Goal: Task Accomplishment & Management: Complete application form

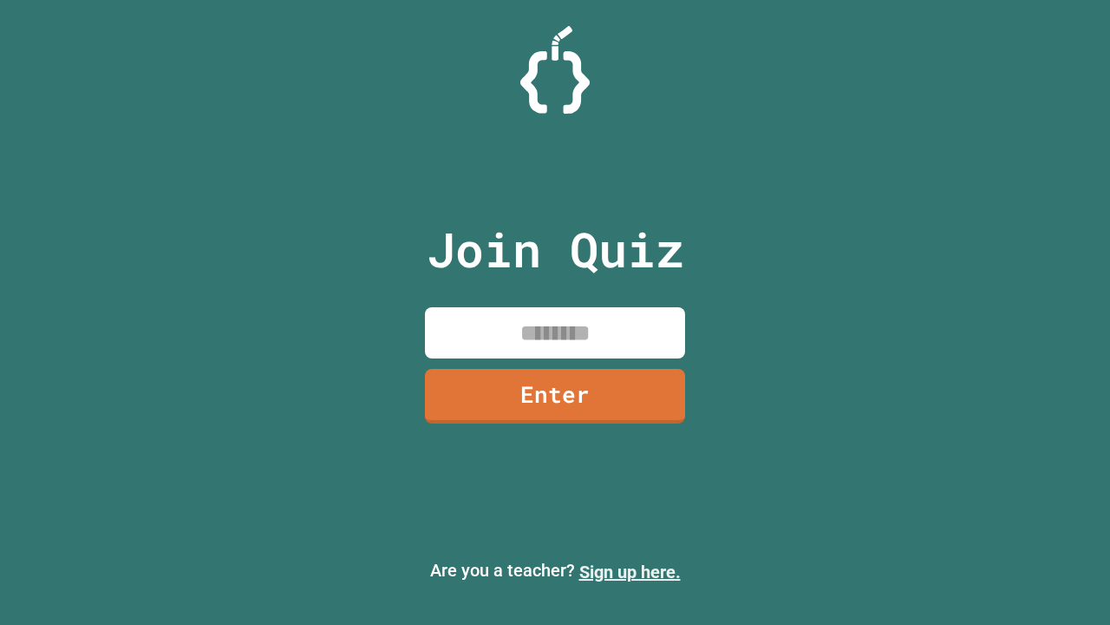
click at [630, 572] on link "Sign up here." at bounding box center [631, 571] width 102 height 21
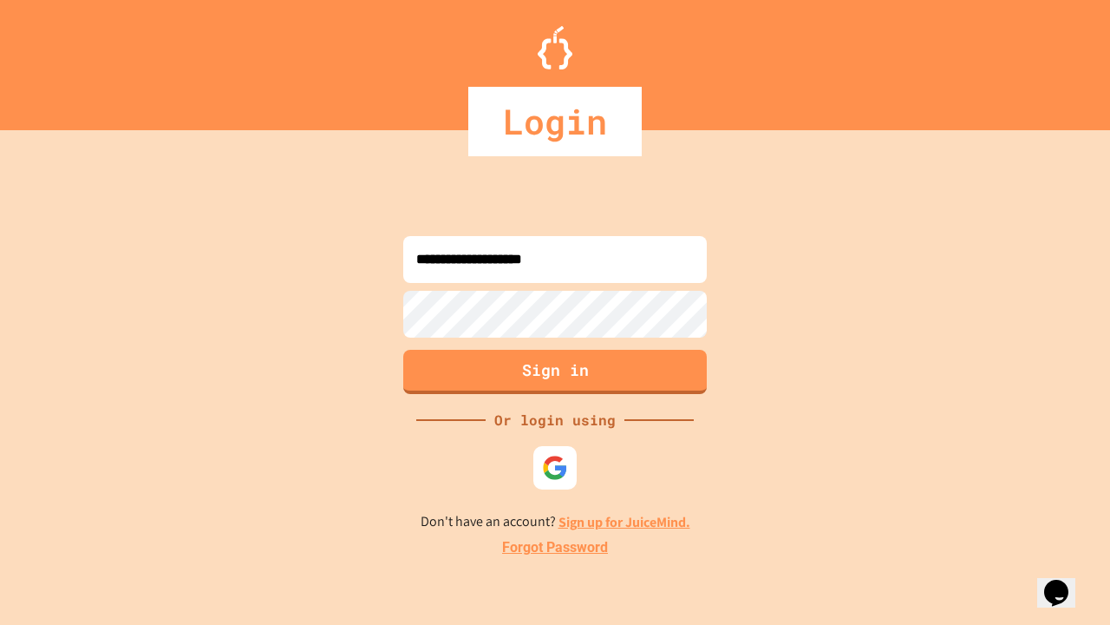
type input "**********"
